Goal: Find specific page/section: Find specific page/section

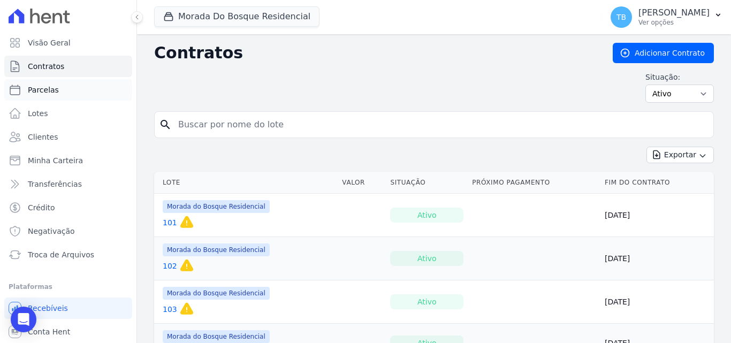
click at [49, 83] on link "Parcelas" at bounding box center [68, 89] width 128 height 21
click at [261, 117] on input "search" at bounding box center [440, 124] width 537 height 21
select select
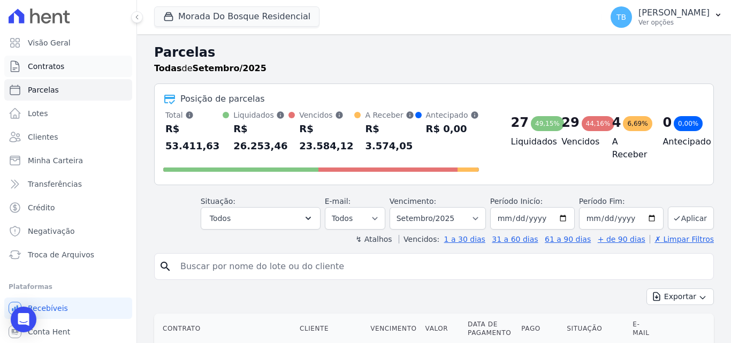
click at [60, 65] on span "Contratos" at bounding box center [46, 66] width 36 height 11
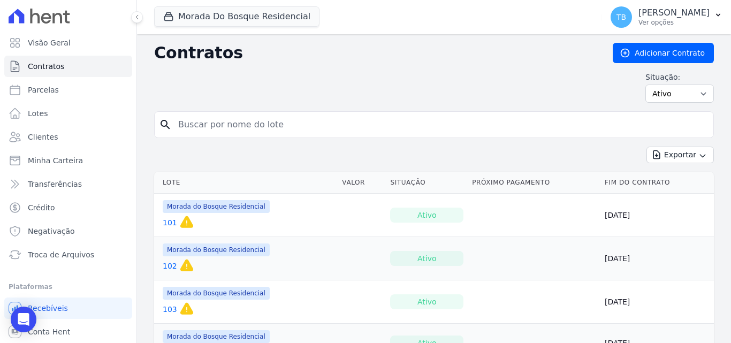
click at [229, 122] on input "search" at bounding box center [440, 124] width 537 height 21
click at [213, 120] on input "search" at bounding box center [440, 124] width 537 height 21
click at [318, 91] on div "Situação: Ativo Todos Pausado Distratado Rascunho Expirado Encerrado" at bounding box center [434, 87] width 560 height 31
click at [238, 127] on input "search" at bounding box center [440, 124] width 537 height 21
click at [293, 94] on div "Situação: Ativo Todos Pausado Distratado Rascunho Expirado Encerrado" at bounding box center [434, 87] width 560 height 31
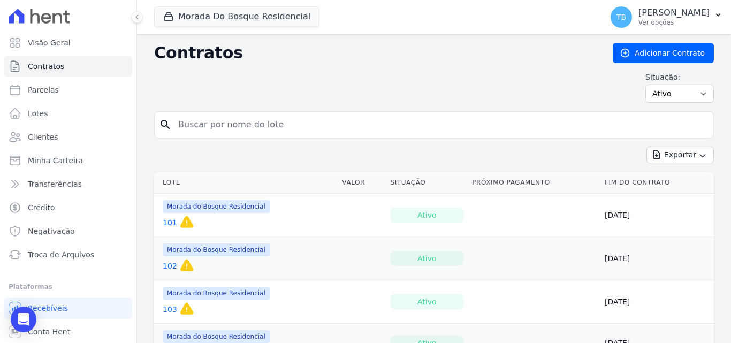
click at [251, 121] on input "search" at bounding box center [440, 124] width 537 height 21
click at [272, 97] on div "Situação: Ativo Todos Pausado Distratado Rascunho Expirado Encerrado" at bounding box center [434, 87] width 560 height 31
click at [189, 117] on input "search" at bounding box center [440, 124] width 537 height 21
click at [208, 96] on div "Situação: Ativo Todos Pausado Distratado Rascunho Expirado Encerrado" at bounding box center [434, 87] width 560 height 31
click at [196, 128] on input "search" at bounding box center [440, 124] width 537 height 21
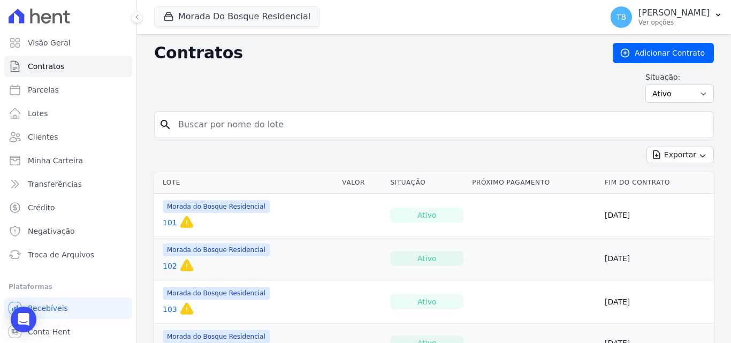
click at [200, 141] on form "search" at bounding box center [434, 128] width 560 height 35
click at [209, 123] on input "search" at bounding box center [440, 124] width 537 height 21
click at [282, 92] on div "Situação: Ativo Todos Pausado Distratado Rascunho Expirado Encerrado" at bounding box center [434, 87] width 560 height 31
click at [261, 125] on input "search" at bounding box center [440, 124] width 537 height 21
click at [353, 76] on div "Situação: Ativo Todos Pausado Distratado Rascunho Expirado Encerrado" at bounding box center [434, 87] width 560 height 31
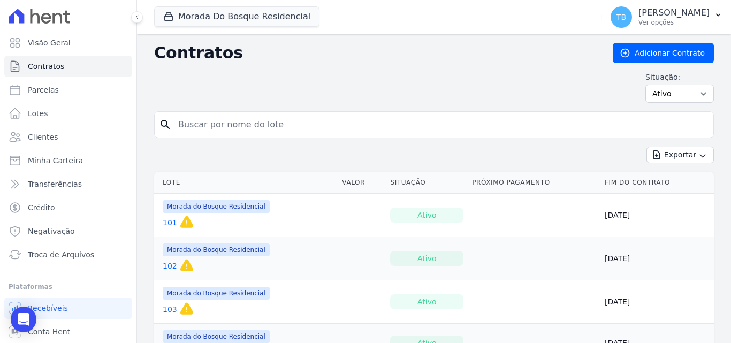
click at [235, 123] on input "search" at bounding box center [440, 124] width 537 height 21
click at [289, 87] on div "Situação: Ativo Todos Pausado Distratado Rascunho Expirado Encerrado" at bounding box center [434, 87] width 560 height 31
click at [228, 124] on input "search" at bounding box center [440, 124] width 537 height 21
click at [199, 148] on div "Exportar Exportar PDF Exportar CSV Exportar Fichas" at bounding box center [434, 159] width 560 height 25
click at [261, 122] on input "search" at bounding box center [440, 124] width 537 height 21
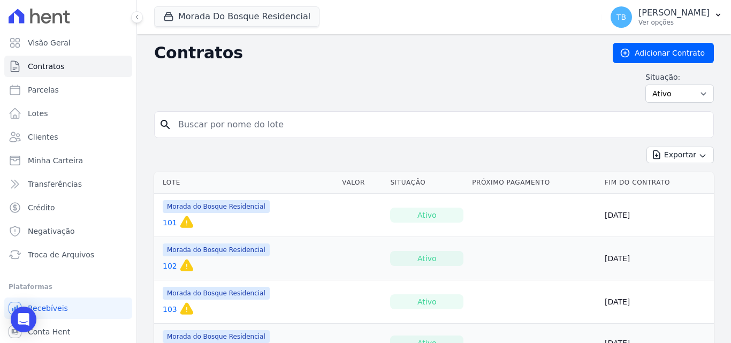
click at [273, 95] on div "Situação: Ativo Todos Pausado Distratado Rascunho Expirado Encerrado" at bounding box center [434, 87] width 560 height 31
click at [234, 132] on input "search" at bounding box center [440, 124] width 537 height 21
click at [240, 96] on div "Situação: Ativo Todos Pausado Distratado Rascunho Expirado Encerrado" at bounding box center [434, 87] width 560 height 31
click at [235, 117] on input "search" at bounding box center [440, 124] width 537 height 21
click at [262, 102] on div "Situação: Ativo Todos Pausado Distratado Rascunho Expirado Encerrado" at bounding box center [434, 87] width 560 height 31
